Goal: Obtain resource: Download file/media

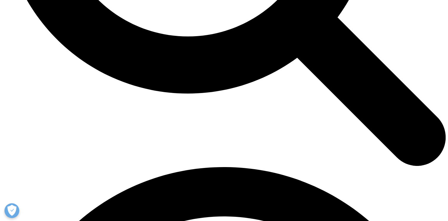
scroll to position [740, 0]
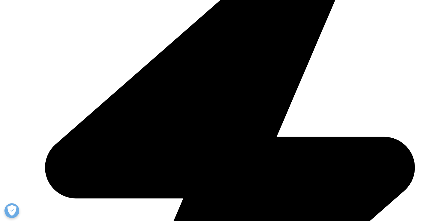
drag, startPoint x: 255, startPoint y: 170, endPoint x: 337, endPoint y: 170, distance: 82.0
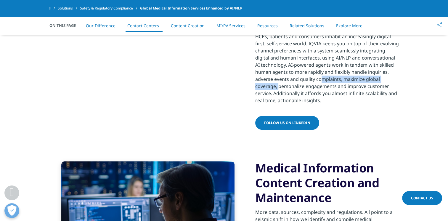
click at [337, 104] on div "HCPs, patients and consumers inhabit an increasingly digital-first, self-servic…" at bounding box center [327, 66] width 144 height 75
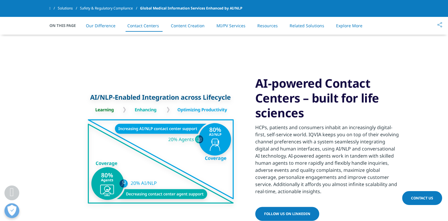
drag, startPoint x: 337, startPoint y: 170, endPoint x: 434, endPoint y: 156, distance: 97.3
click at [434, 156] on section "AI-powered Contact Centers – built for life sciences HCPs, patients and consume…" at bounding box center [224, 149] width 448 height 176
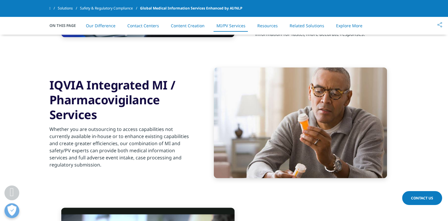
scroll to position [1095, 0]
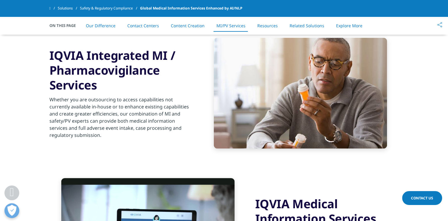
drag, startPoint x: 49, startPoint y: 54, endPoint x: 160, endPoint y: 72, distance: 113.3
click at [160, 72] on section "IQVIA Integrated MI / Pharmacovigilance Services Whether you are outsourcing to…" at bounding box center [224, 93] width 448 height 140
drag, startPoint x: 160, startPoint y: 72, endPoint x: 146, endPoint y: 68, distance: 15.2
copy h3 "IQVIA Integrated MI / Pharmacovigilance"
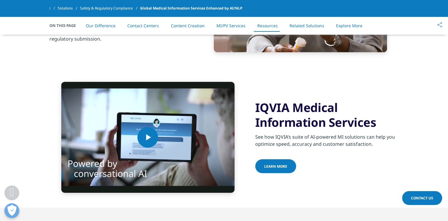
scroll to position [1184, 0]
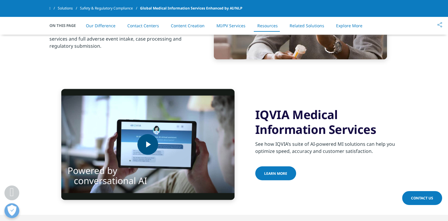
click at [148, 144] on span "Video Player" at bounding box center [148, 144] width 0 height 0
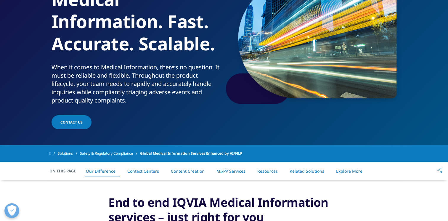
scroll to position [30, 0]
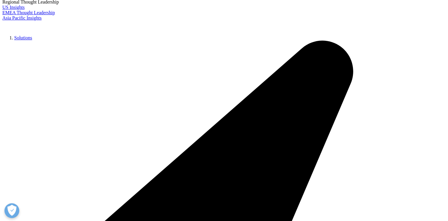
scroll to position [118, 0]
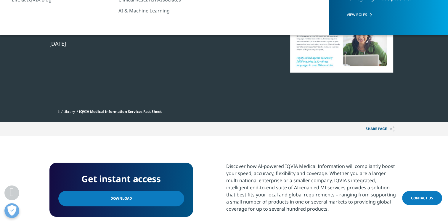
click at [143, 200] on link "Download" at bounding box center [121, 198] width 126 height 15
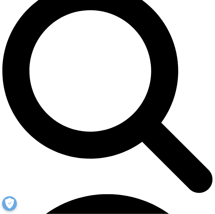
scroll to position [237, 0]
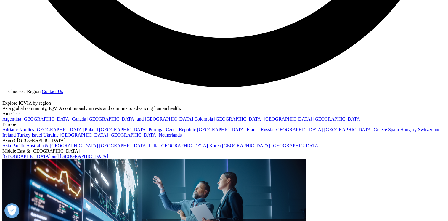
scroll to position [1243, 0]
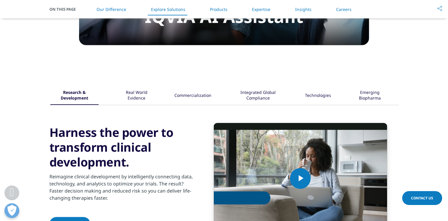
scroll to position [592, 0]
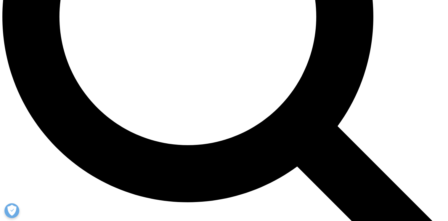
scroll to position [651, 0]
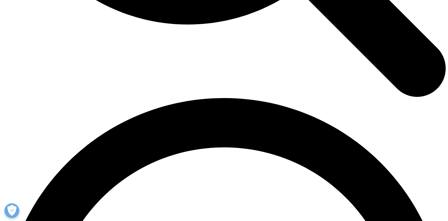
scroll to position [829, 0]
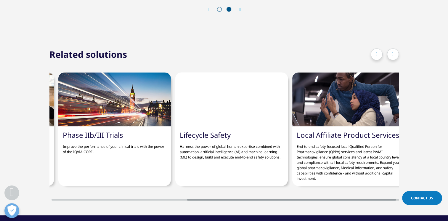
scroll to position [0, 235]
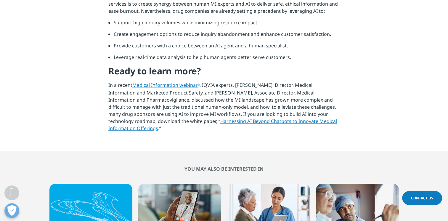
scroll to position [491, 0]
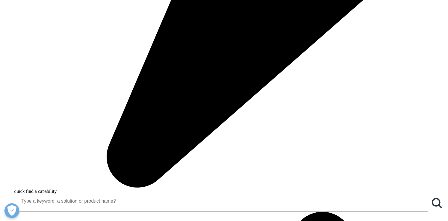
scroll to position [444, 0]
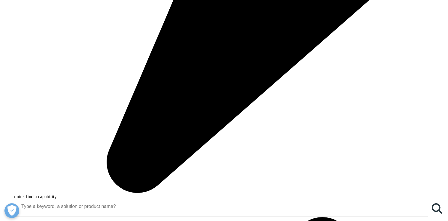
drag, startPoint x: 108, startPoint y: 62, endPoint x: 207, endPoint y: 200, distance: 169.2
copy div "But here's what really gets me excited: we're finally moving from reactive to p…"
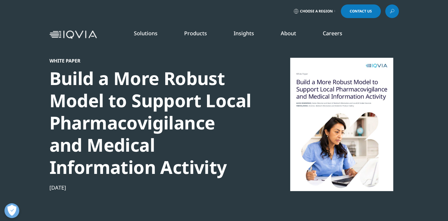
click at [140, 140] on div "Build a More Robust Model to Support Local Pharmacovigilance and Medical Inform…" at bounding box center [150, 122] width 203 height 111
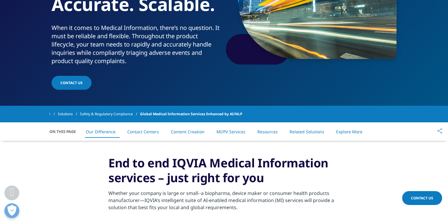
scroll to position [118, 0]
